Goal: Transaction & Acquisition: Purchase product/service

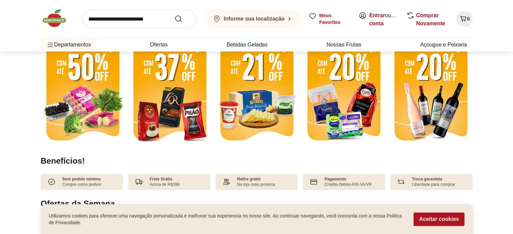
scroll to position [108, 0]
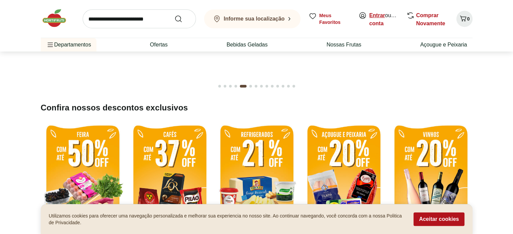
click at [378, 14] on link "Entrar" at bounding box center [377, 15] width 16 height 6
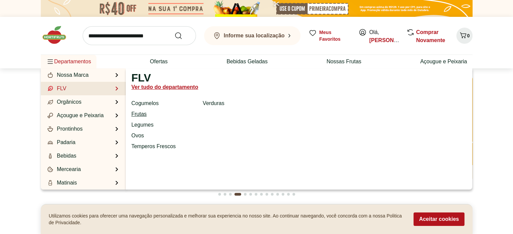
click at [141, 114] on link "Frutas" at bounding box center [138, 114] width 15 height 8
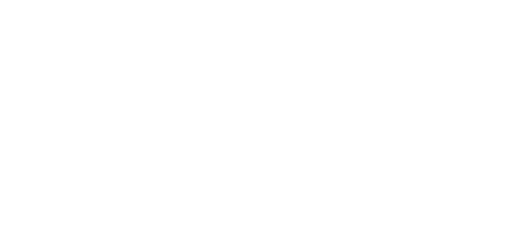
select select "**********"
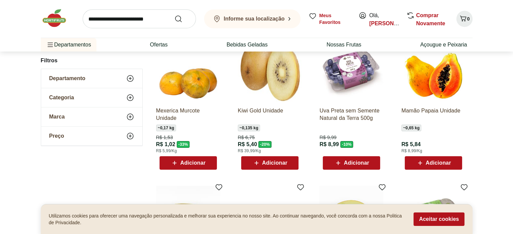
scroll to position [76, 0]
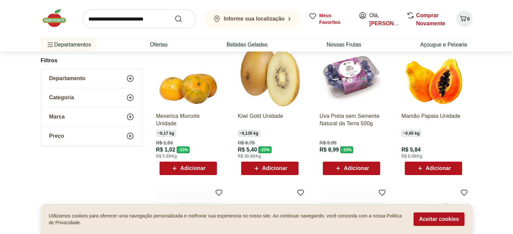
click at [442, 170] on span "Adicionar" at bounding box center [438, 168] width 25 height 5
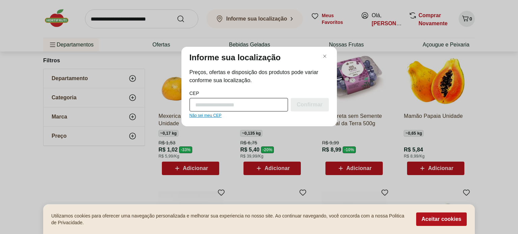
click at [237, 106] on input "CEP" at bounding box center [239, 104] width 99 height 13
type input "*********"
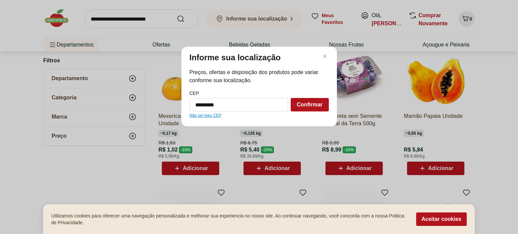
drag, startPoint x: 241, startPoint y: 105, endPoint x: 167, endPoint y: 105, distance: 73.9
click at [169, 105] on div "Informe sua localização Preços, ofertas e disposição dos produtos pode variar c…" at bounding box center [259, 117] width 518 height 234
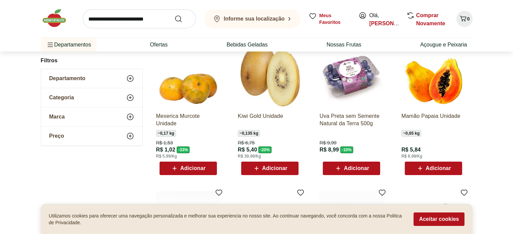
click at [440, 172] on span "Adicionar" at bounding box center [433, 169] width 35 height 8
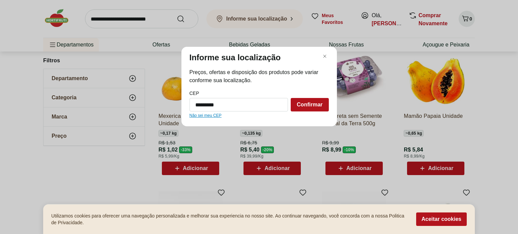
click at [314, 106] on span "Confirmar" at bounding box center [310, 104] width 26 height 5
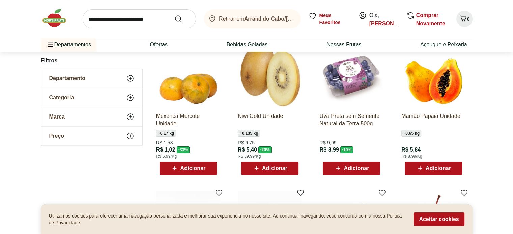
click at [448, 169] on span "Adicionar" at bounding box center [438, 168] width 25 height 5
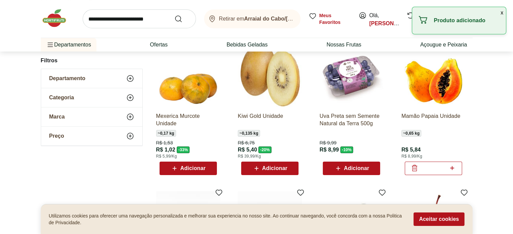
click at [502, 14] on button "x" at bounding box center [502, 12] width 8 height 11
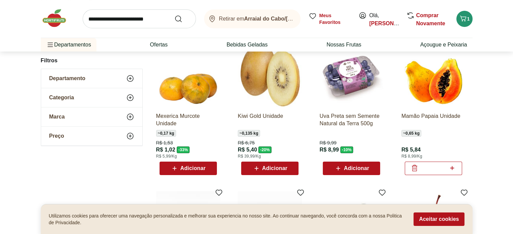
click at [453, 167] on icon at bounding box center [452, 168] width 8 height 8
type input "*"
click at [374, 170] on div "Adicionar" at bounding box center [351, 169] width 47 height 12
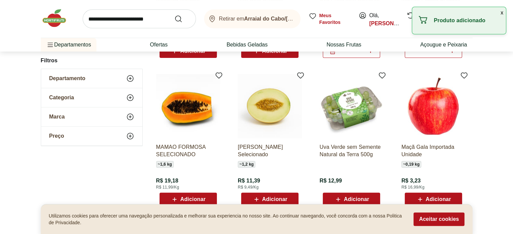
scroll to position [213, 0]
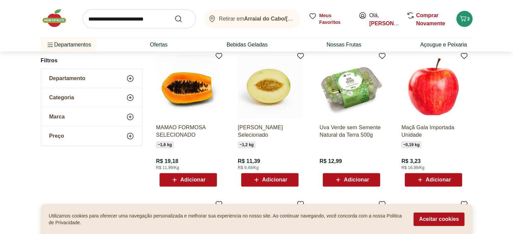
click at [351, 182] on span "Adicionar" at bounding box center [356, 179] width 25 height 5
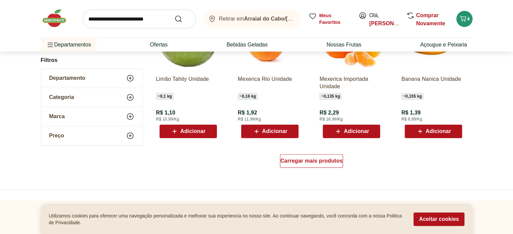
scroll to position [411, 0]
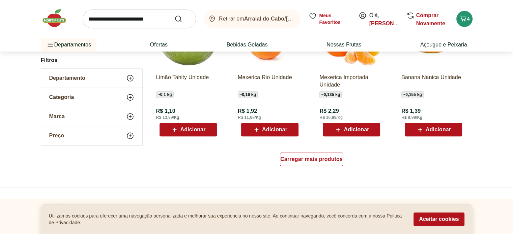
click at [270, 131] on span "Adicionar" at bounding box center [274, 129] width 25 height 5
click at [291, 131] on icon at bounding box center [288, 129] width 8 height 8
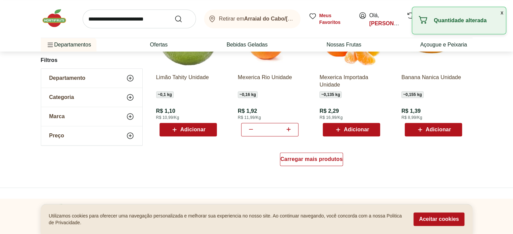
click at [291, 131] on icon at bounding box center [288, 129] width 8 height 8
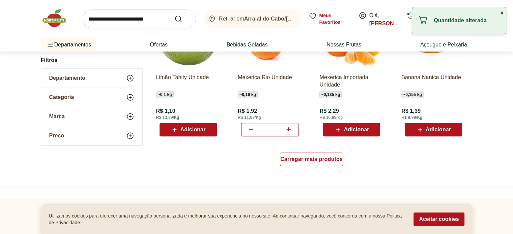
click at [291, 131] on icon at bounding box center [288, 129] width 8 height 8
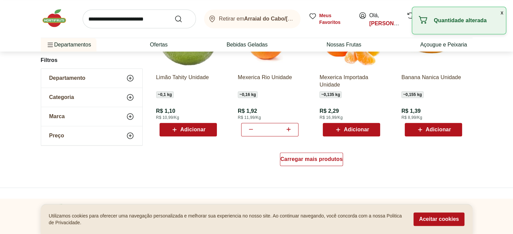
type input "**"
click at [321, 165] on div "Carregar mais produtos" at bounding box center [311, 159] width 63 height 13
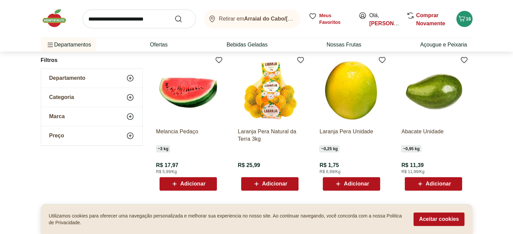
scroll to position [524, 0]
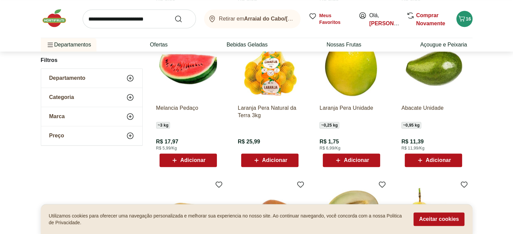
click at [428, 168] on div "Abacate Unidade ~ 0,95 kg R$ 11,39 R$ 11,99/Kg Adicionar" at bounding box center [433, 101] width 75 height 143
click at [429, 160] on span "Adicionar" at bounding box center [438, 160] width 25 height 5
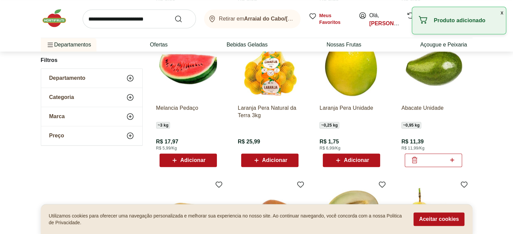
click at [455, 159] on icon at bounding box center [452, 160] width 8 height 8
type input "*"
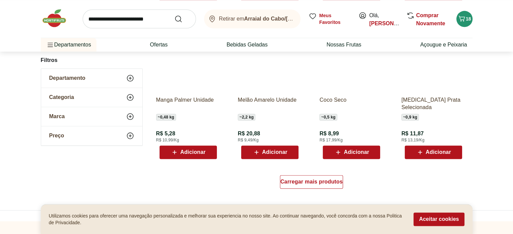
scroll to position [830, 0]
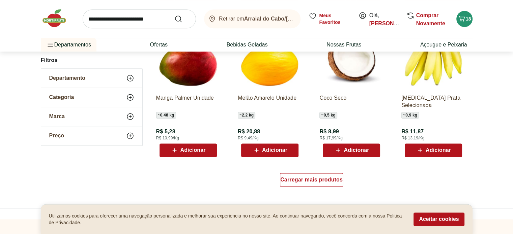
click at [190, 152] on span "Adicionar" at bounding box center [192, 150] width 25 height 5
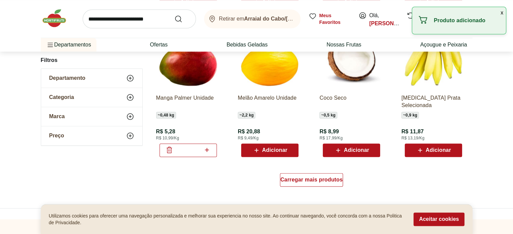
click at [209, 150] on icon at bounding box center [207, 150] width 8 height 8
type input "*"
click at [444, 148] on span "Adicionar" at bounding box center [438, 150] width 25 height 5
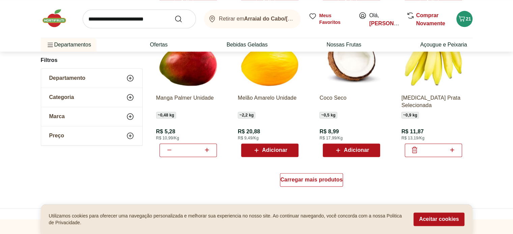
click at [453, 150] on icon at bounding box center [452, 150] width 8 height 8
type input "*"
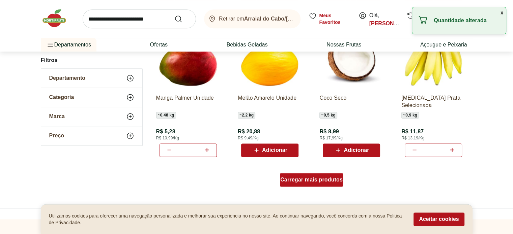
click at [291, 183] on div "Carregar mais produtos" at bounding box center [311, 179] width 63 height 13
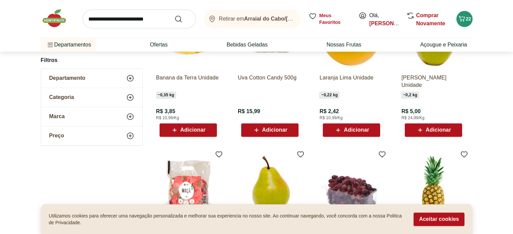
scroll to position [989, 0]
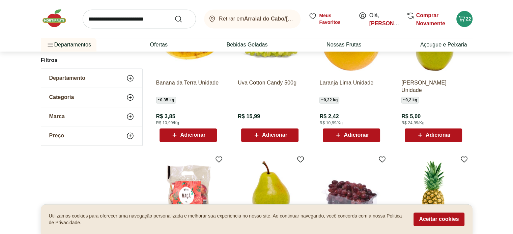
click at [444, 137] on span "Adicionar" at bounding box center [438, 135] width 25 height 5
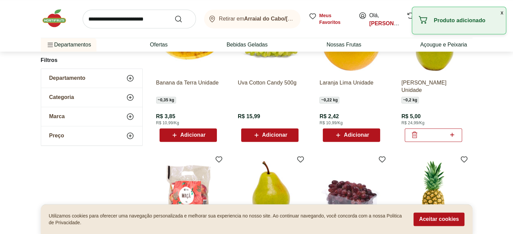
click at [444, 137] on input "*" at bounding box center [434, 135] width 30 height 7
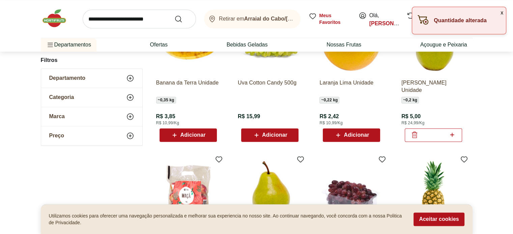
click at [453, 137] on icon at bounding box center [452, 135] width 8 height 8
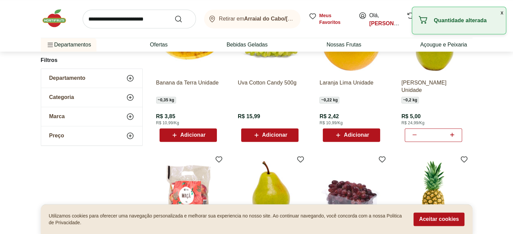
click at [453, 137] on icon at bounding box center [452, 135] width 8 height 8
type input "*"
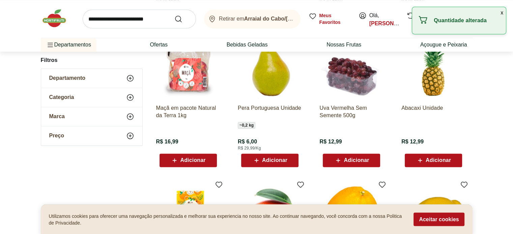
scroll to position [1117, 0]
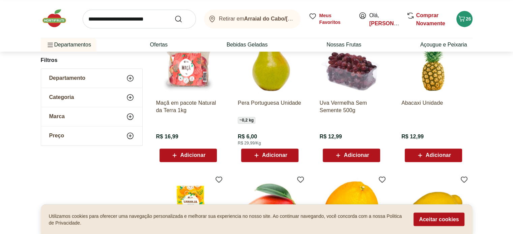
click at [361, 157] on span "Adicionar" at bounding box center [356, 155] width 25 height 5
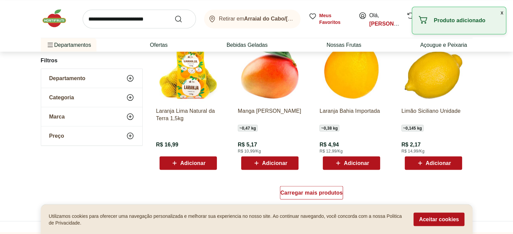
scroll to position [1260, 0]
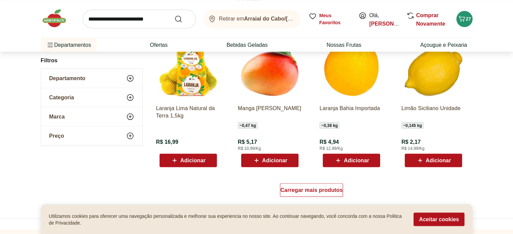
click at [258, 163] on icon at bounding box center [256, 161] width 8 height 8
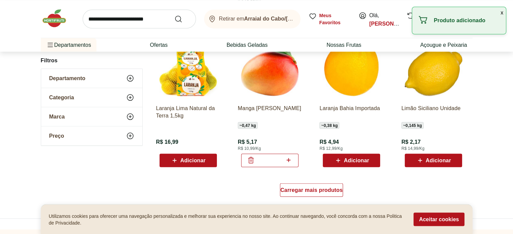
click at [258, 163] on input "*" at bounding box center [270, 160] width 30 height 7
click at [292, 160] on div "*" at bounding box center [269, 160] width 57 height 13
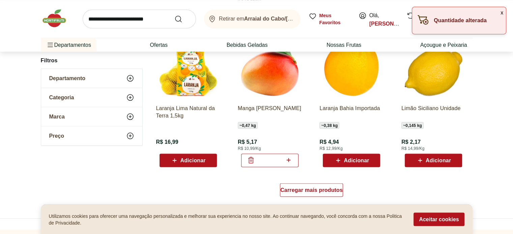
click at [292, 160] on icon at bounding box center [288, 160] width 8 height 8
type input "*"
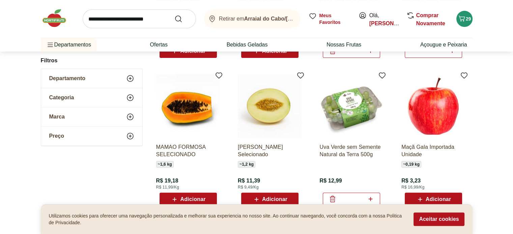
scroll to position [0, 0]
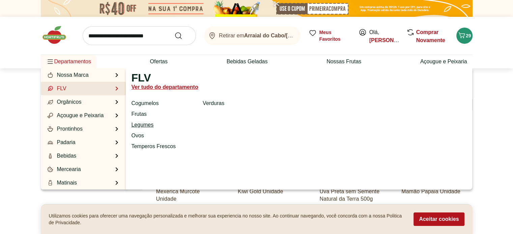
click at [141, 125] on link "Legumes" at bounding box center [142, 125] width 22 height 8
select select "**********"
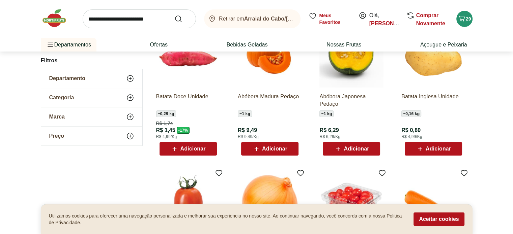
scroll to position [84, 0]
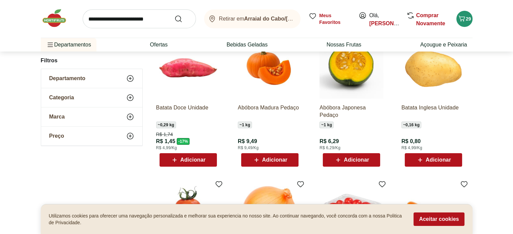
click at [279, 167] on div "Abóbora Madura Pedaço ~ 1 kg R$ 9,49 R$ 9,49/Kg Adicionar" at bounding box center [269, 100] width 75 height 143
click at [279, 161] on span "Adicionar" at bounding box center [274, 160] width 25 height 5
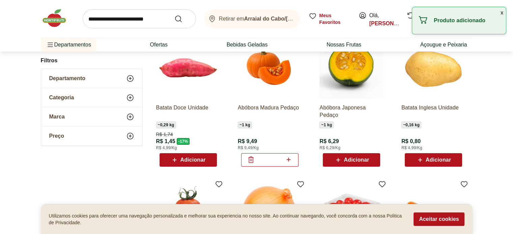
click at [444, 163] on span "Adicionar" at bounding box center [438, 160] width 25 height 5
click at [453, 160] on icon at bounding box center [452, 160] width 8 height 8
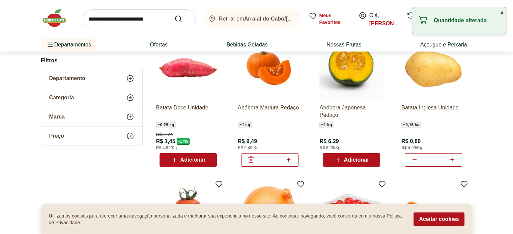
click at [453, 160] on icon at bounding box center [452, 160] width 8 height 8
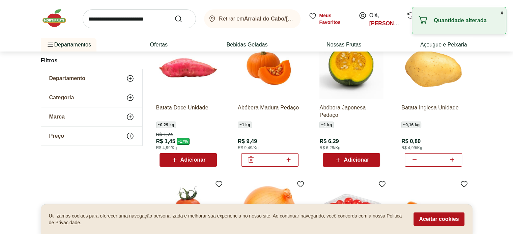
type input "**"
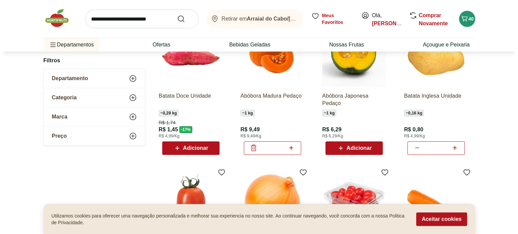
scroll to position [93, 0]
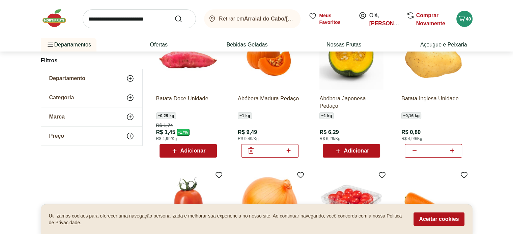
click at [203, 151] on span "Adicionar" at bounding box center [192, 150] width 25 height 5
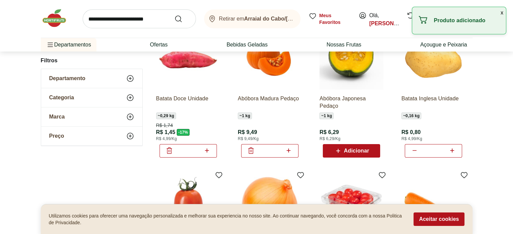
click at [203, 151] on icon at bounding box center [207, 151] width 8 height 8
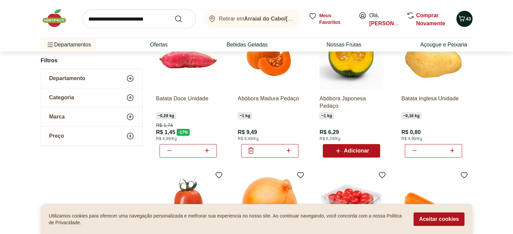
click at [466, 20] on span "43" at bounding box center [468, 18] width 5 height 5
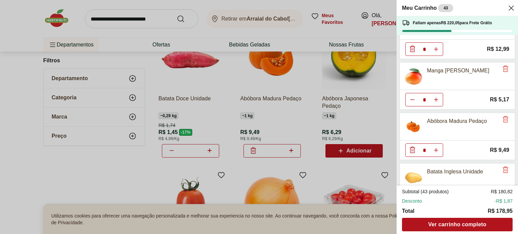
scroll to position [433, 0]
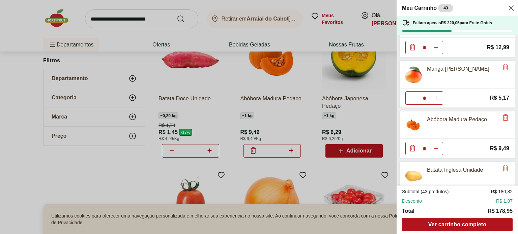
click at [78, 180] on div "Meu Carrinho 43 Faltam apenas R$ 220,05 para Frete Grátis Mamão Papaia Unidade …" at bounding box center [259, 117] width 518 height 234
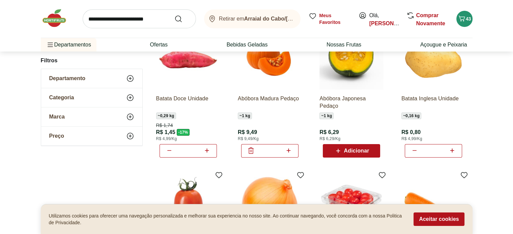
click at [169, 149] on icon at bounding box center [169, 151] width 8 height 8
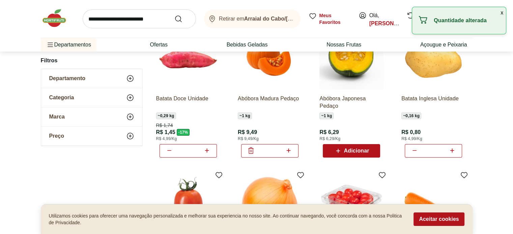
click at [169, 149] on icon at bounding box center [169, 151] width 8 height 8
type input "*"
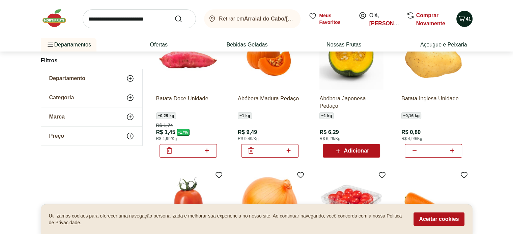
click at [468, 20] on span "41" at bounding box center [468, 18] width 5 height 5
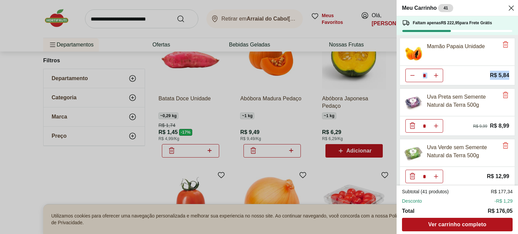
drag, startPoint x: 517, startPoint y: 51, endPoint x: 518, endPoint y: 71, distance: 19.9
click at [513, 71] on div "Meu Carrinho 41 Faltam apenas R$ 222,95 para Frete Grátis Mamão Papaia Unidade …" at bounding box center [457, 117] width 121 height 234
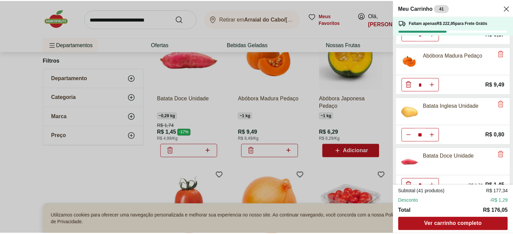
scroll to position [499, 0]
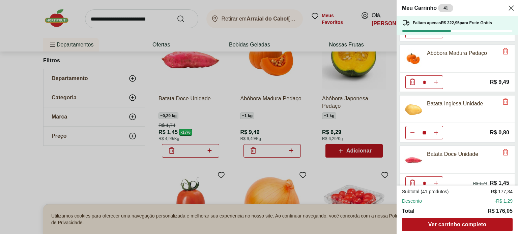
click at [52, 180] on div "Meu Carrinho 41 Faltam apenas R$ 222,95 para Frete Grátis Mamão Papaia Unidade …" at bounding box center [259, 117] width 518 height 234
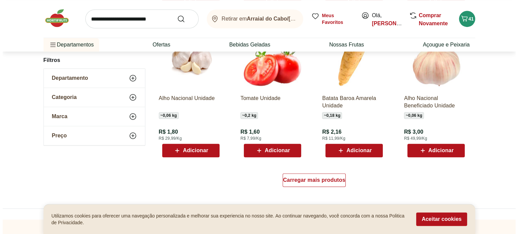
scroll to position [404, 0]
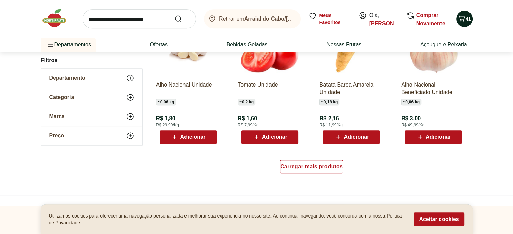
click at [464, 17] on icon "Carrinho" at bounding box center [462, 19] width 8 height 8
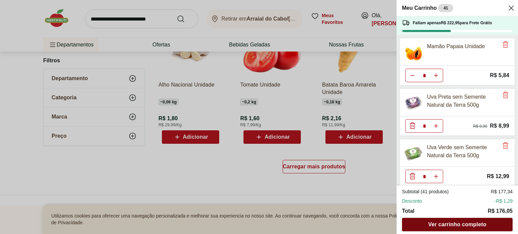
click at [463, 226] on span "Ver carrinho completo" at bounding box center [457, 224] width 58 height 5
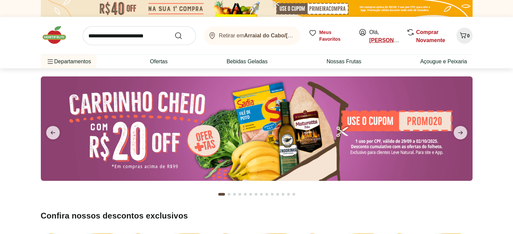
click at [374, 42] on link "[PERSON_NAME]" at bounding box center [391, 40] width 45 height 6
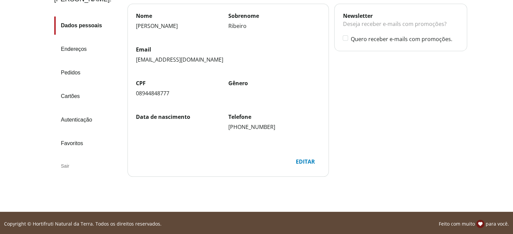
scroll to position [80, 0]
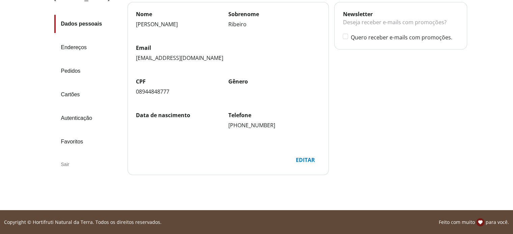
click at [61, 86] on link "Cartões" at bounding box center [88, 95] width 68 height 18
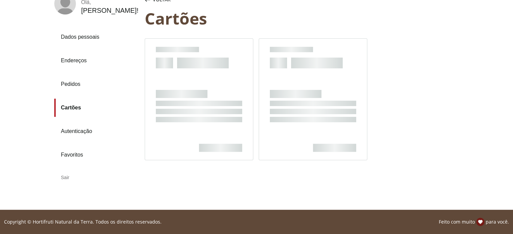
scroll to position [51, 0]
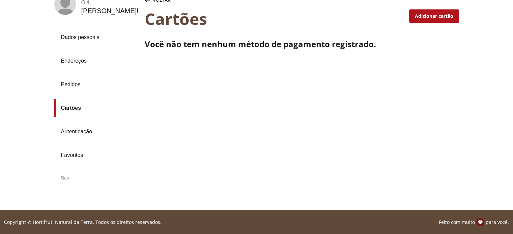
click at [64, 178] on div "Sair" at bounding box center [96, 178] width 85 height 16
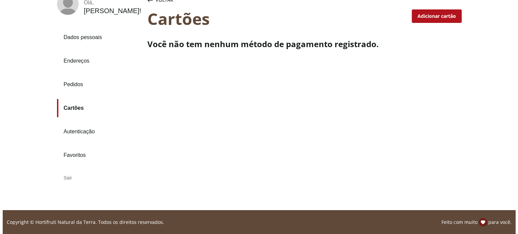
scroll to position [0, 0]
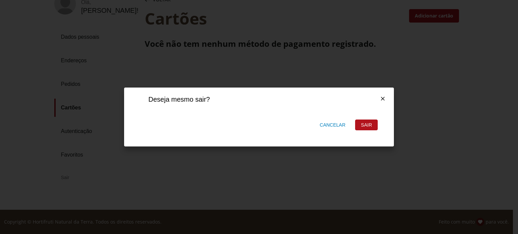
click at [368, 129] on div "Sair" at bounding box center [367, 125] width 22 height 10
